Goal: Information Seeking & Learning: Learn about a topic

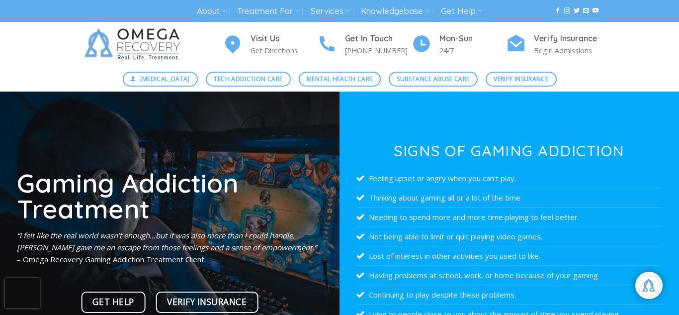
scroll to position [222, 0]
click at [664, 80] on div "[MEDICAL_DATA] Tech Addiction Care Mental Health Care Substance Abuse Care Veri…" at bounding box center [339, 79] width 679 height 25
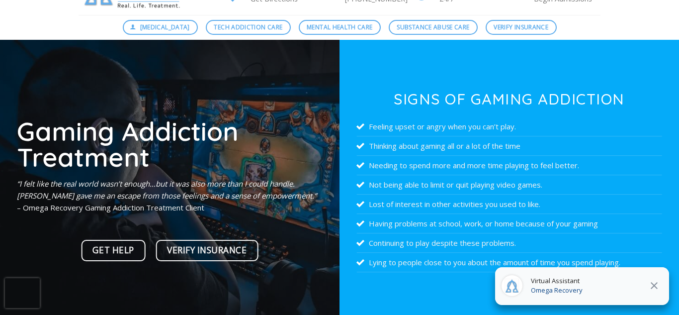
scroll to position [0, 0]
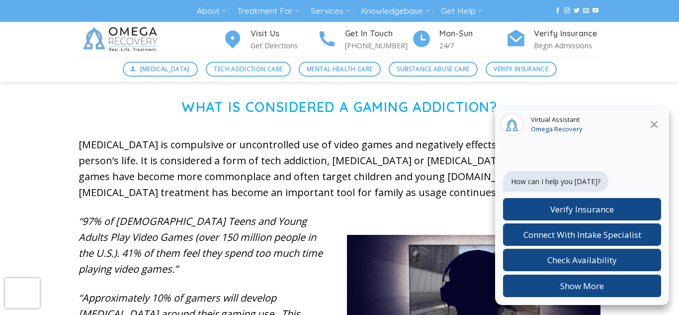
click at [662, 124] on button at bounding box center [654, 124] width 18 height 13
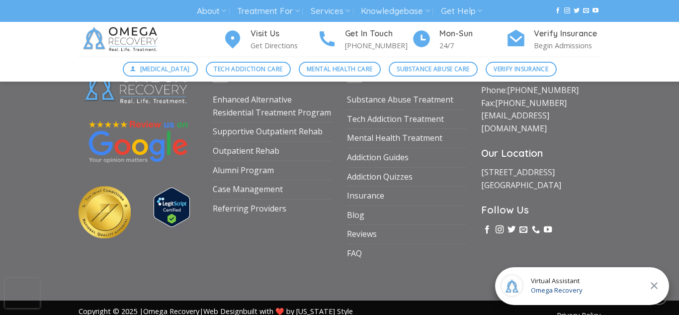
scroll to position [3792, 0]
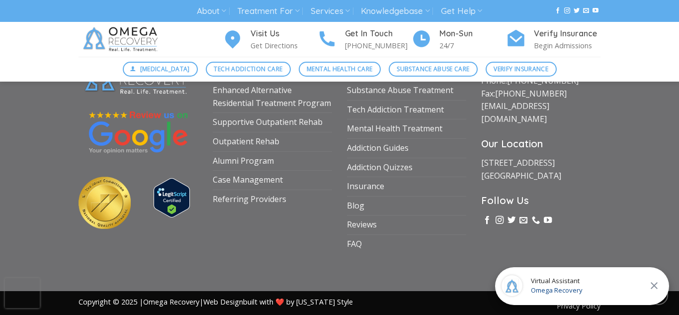
click at [656, 289] on icon at bounding box center [654, 285] width 12 height 12
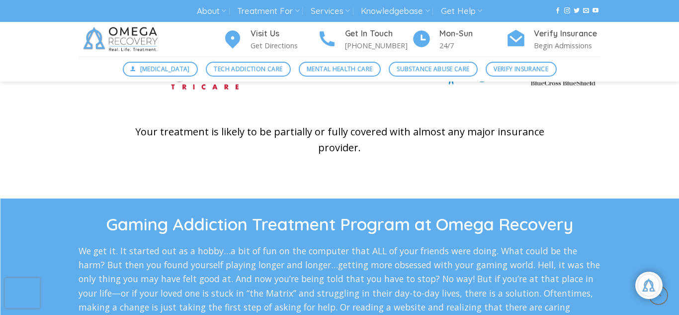
scroll to position [1460, 0]
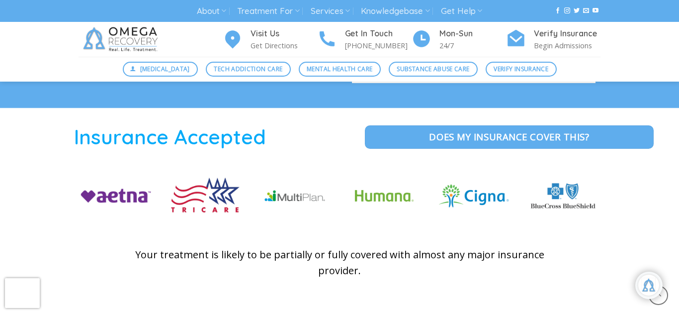
click at [588, 207] on img at bounding box center [563, 196] width 75 height 42
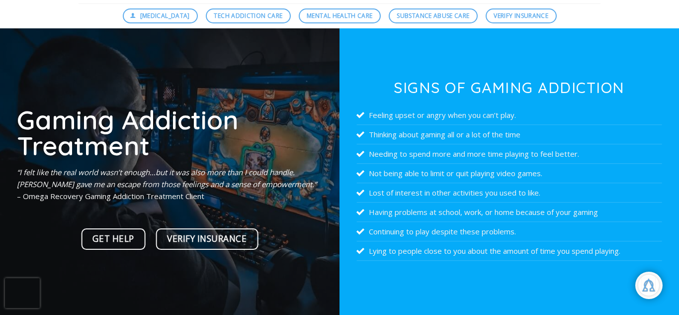
scroll to position [0, 0]
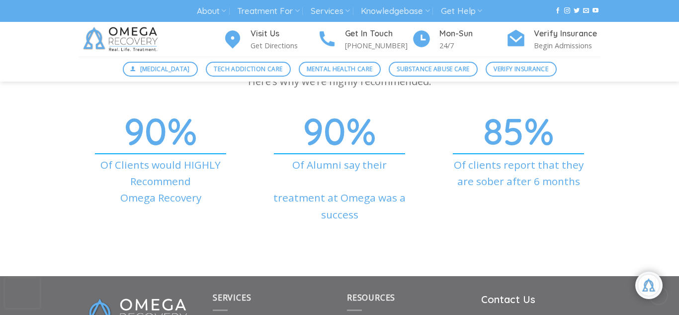
click at [258, 188] on p "Of Alumni say their treatment at Omega was a success" at bounding box center [340, 190] width 164 height 66
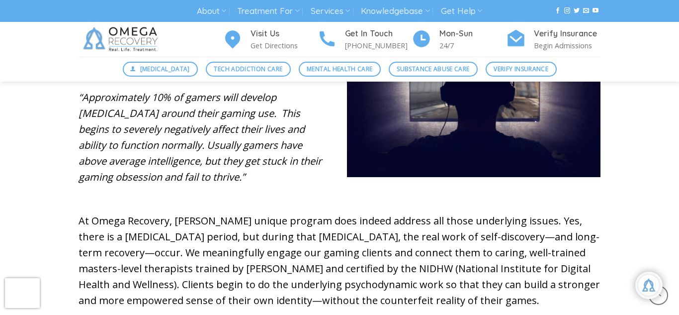
scroll to position [522, 0]
